Goal: Task Accomplishment & Management: Use online tool/utility

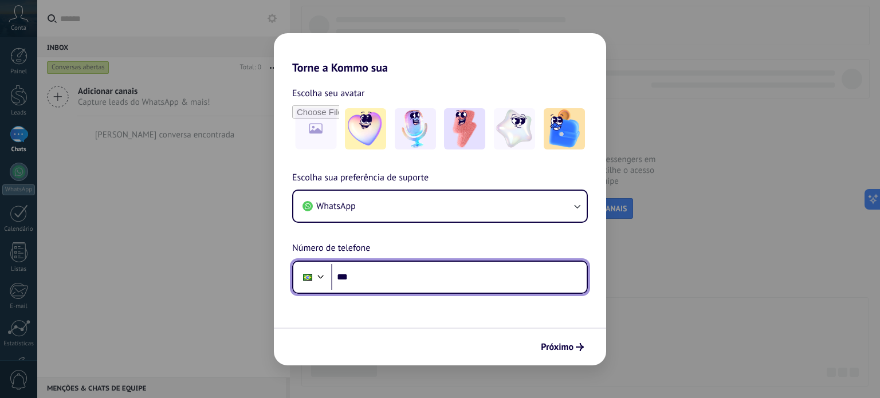
click at [438, 284] on input "***" at bounding box center [459, 277] width 256 height 26
type input "**********"
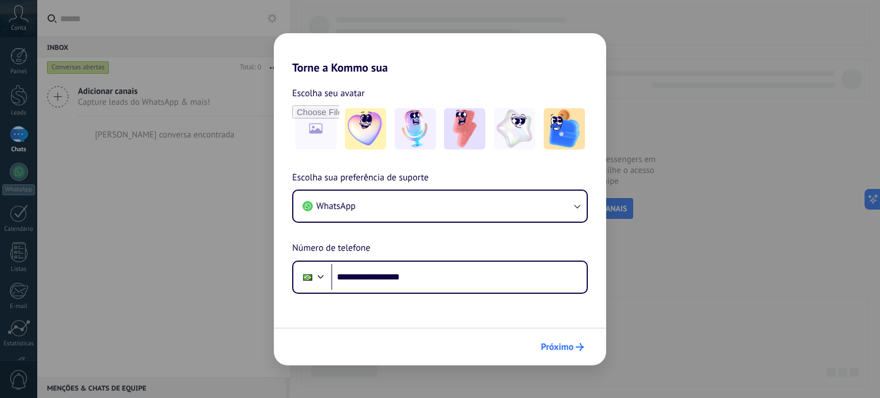
click at [568, 339] on button "Próximo" at bounding box center [562, 346] width 53 height 19
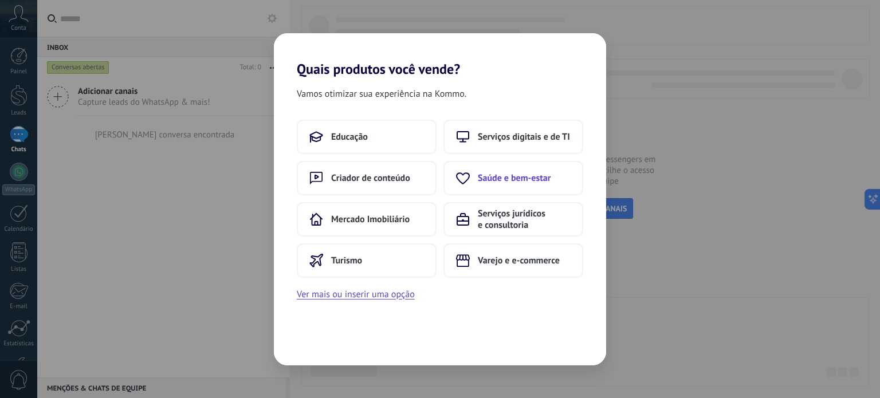
click at [495, 180] on span "Saúde e bem-estar" at bounding box center [514, 177] width 73 height 11
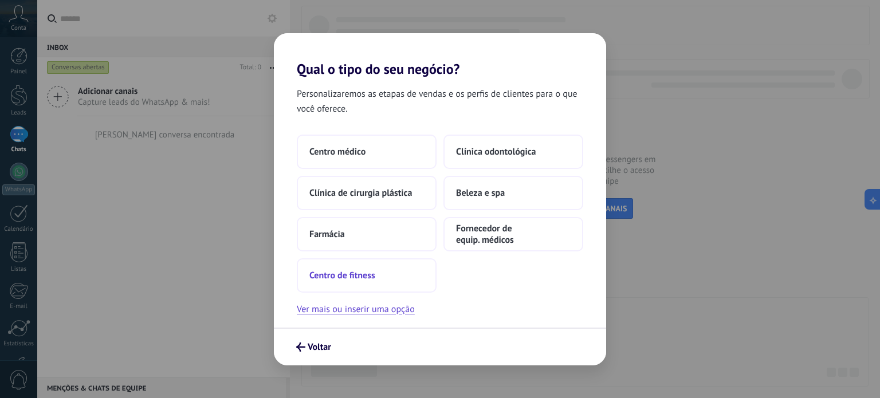
click at [401, 274] on button "Centro de fitness" at bounding box center [367, 275] width 140 height 34
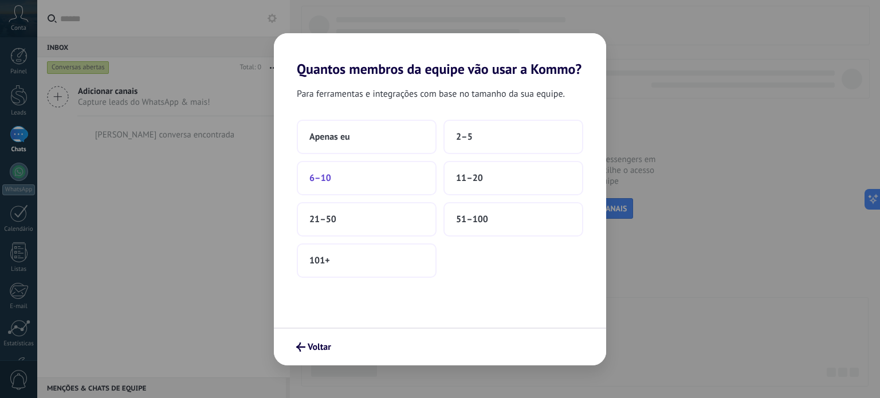
click at [361, 176] on button "6–10" at bounding box center [367, 178] width 140 height 34
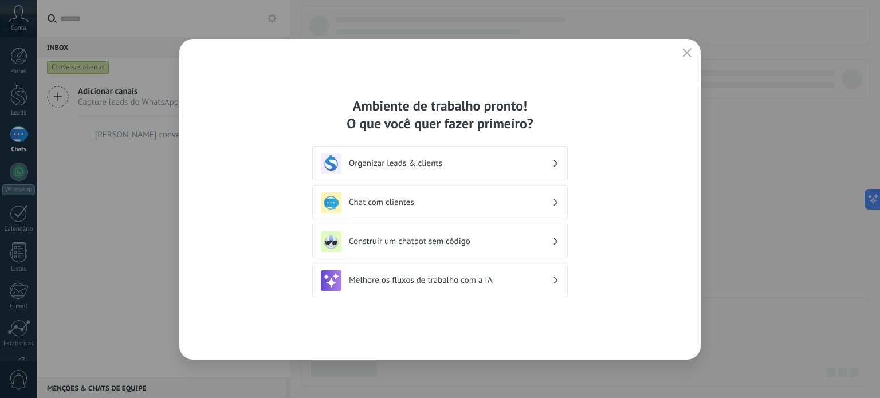
click at [501, 240] on h3 "Construir um chatbot sem código" at bounding box center [450, 241] width 203 height 11
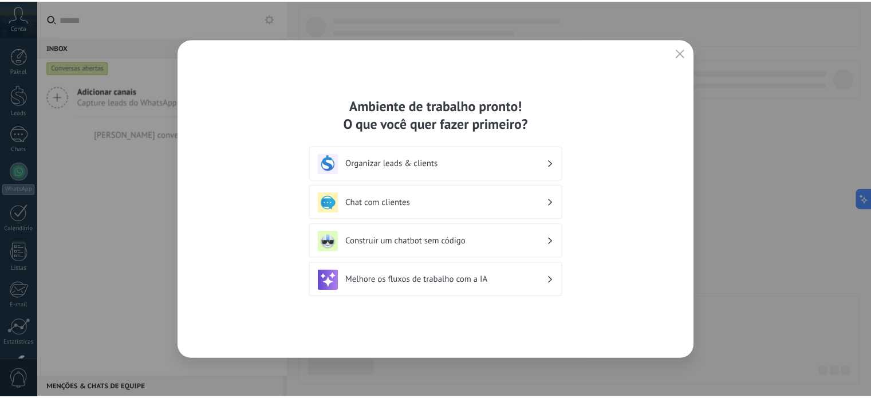
scroll to position [78, 0]
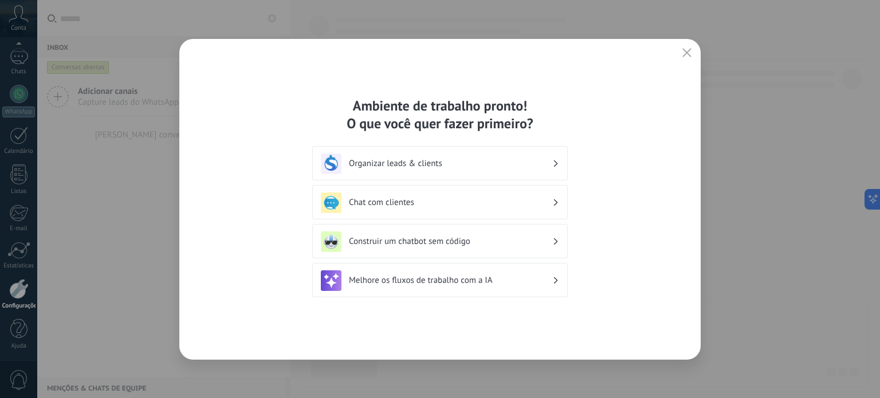
click at [552, 240] on div "Construir um chatbot sem código" at bounding box center [440, 241] width 238 height 21
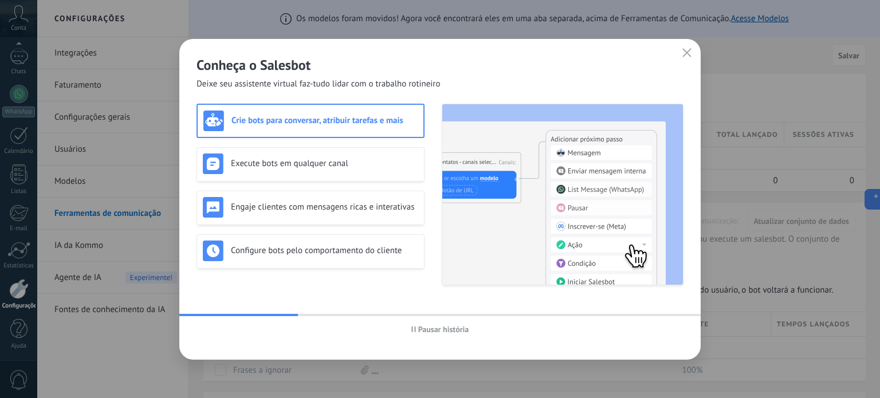
click at [438, 331] on span "Pausar história" at bounding box center [443, 329] width 51 height 8
click at [687, 49] on icon "button" at bounding box center [686, 52] width 9 height 9
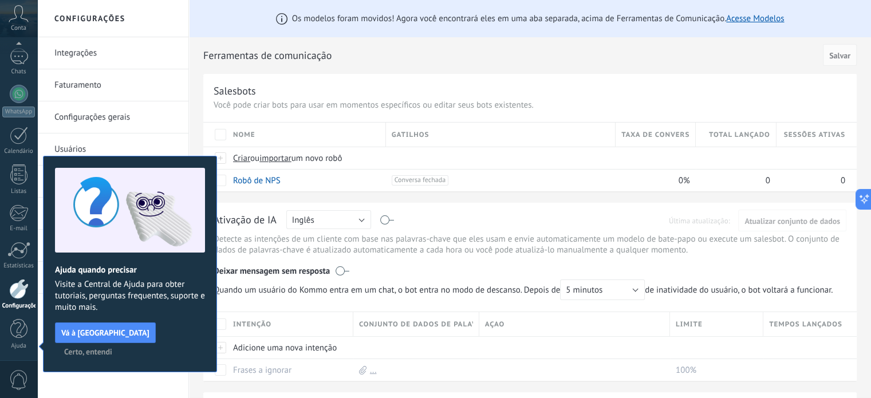
click at [160, 370] on div "Integrações Faturamento Configurações gerais Usuários Modelos Ferramentas de co…" at bounding box center [112, 217] width 151 height 361
click at [117, 343] on button "Certo, entendi" at bounding box center [88, 351] width 58 height 17
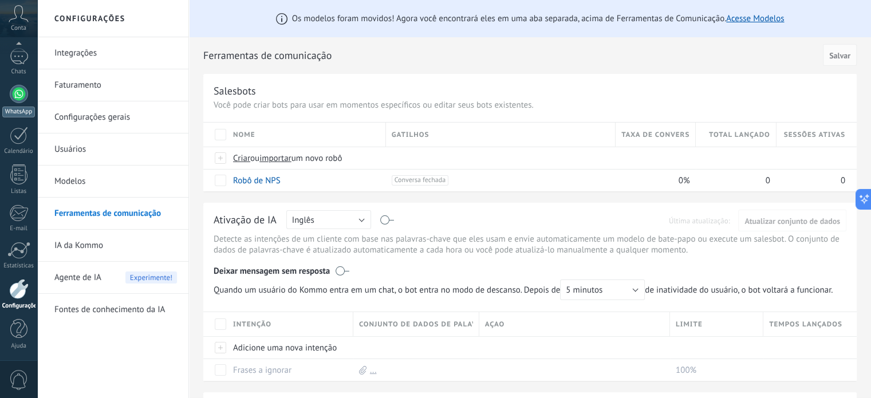
click at [18, 95] on div at bounding box center [19, 94] width 18 height 18
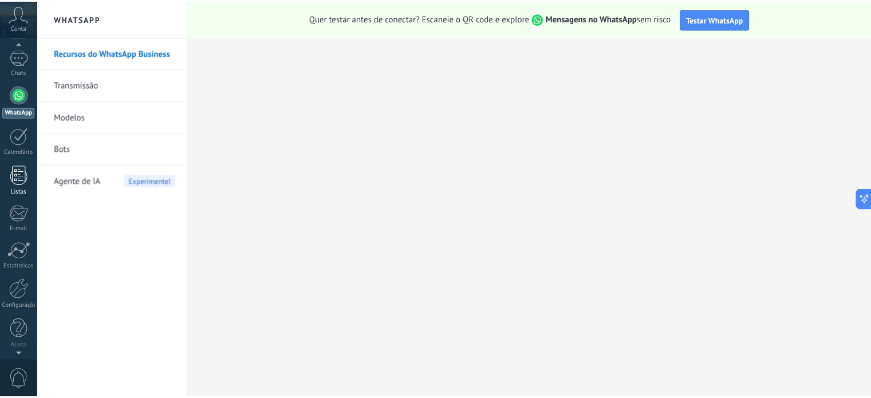
scroll to position [78, 0]
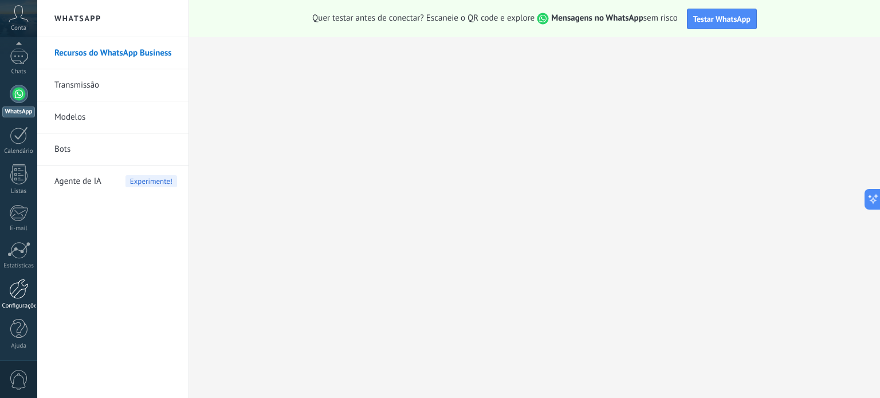
click at [18, 283] on div at bounding box center [18, 289] width 19 height 20
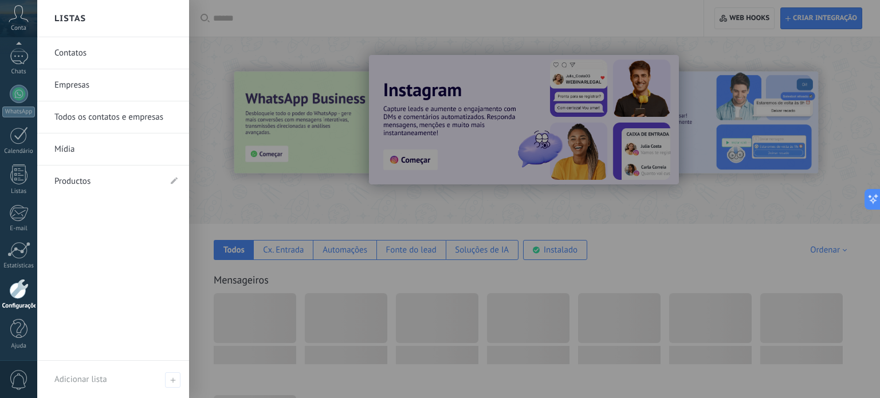
click at [69, 84] on link "Empresas" at bounding box center [115, 85] width 123 height 32
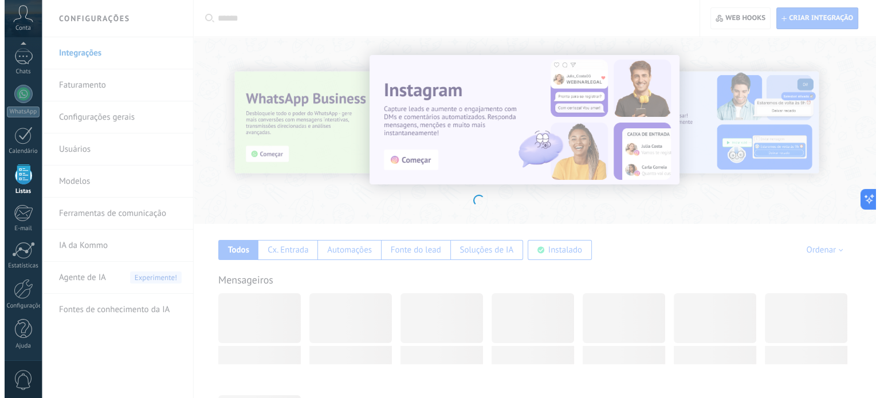
scroll to position [70, 0]
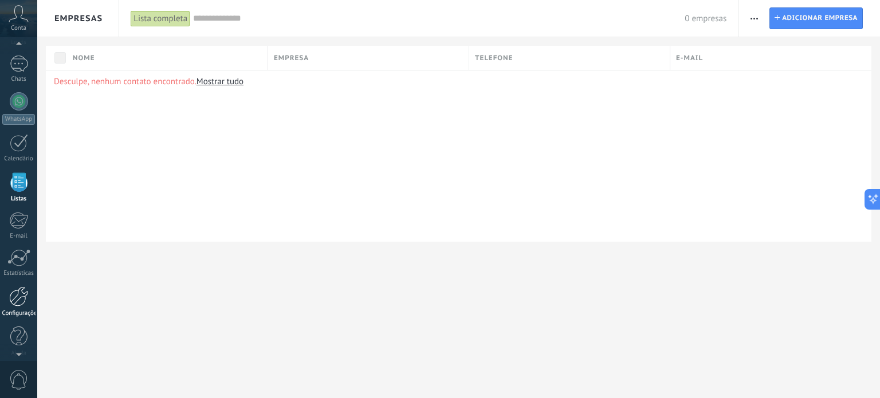
click at [19, 308] on link "Configurações" at bounding box center [18, 301] width 37 height 31
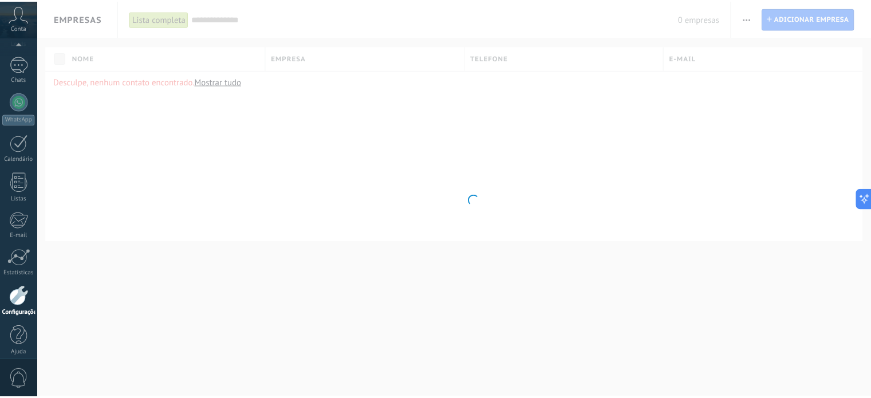
scroll to position [78, 0]
